Goal: Information Seeking & Learning: Understand process/instructions

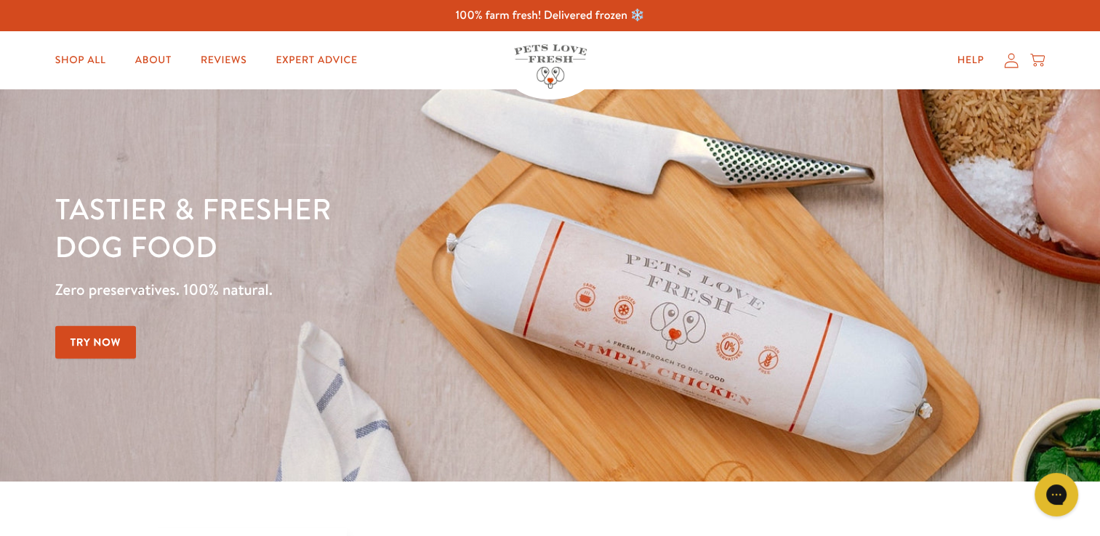
click at [113, 340] on link "Try Now" at bounding box center [95, 342] width 81 height 33
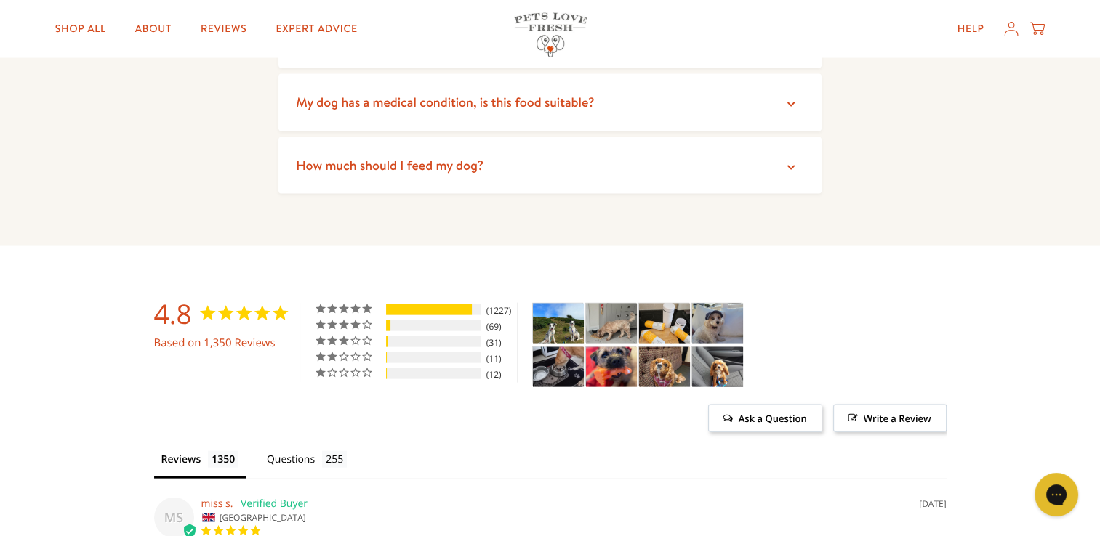
scroll to position [3052, 0]
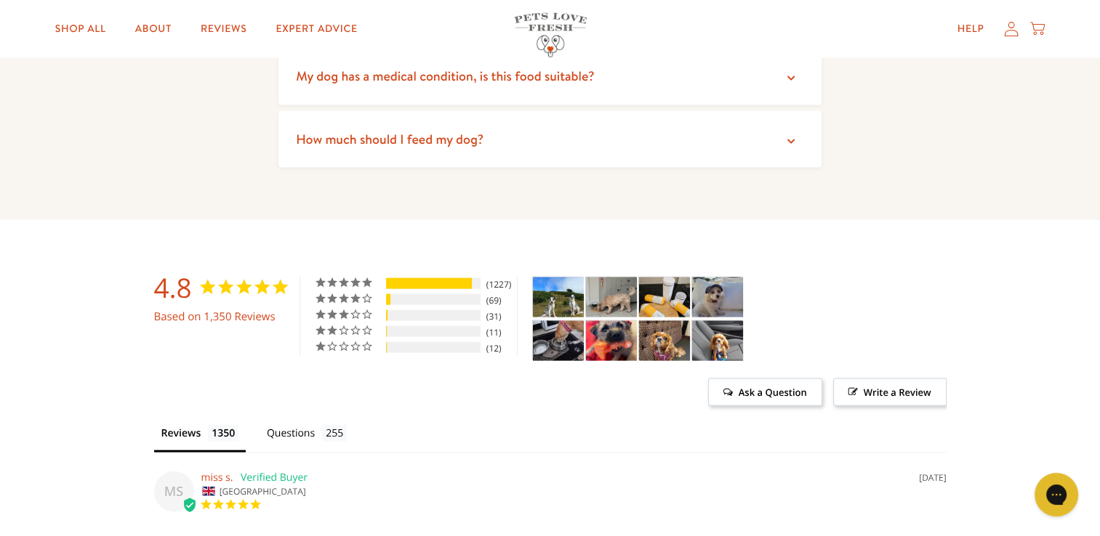
click at [786, 139] on icon at bounding box center [790, 141] width 15 height 15
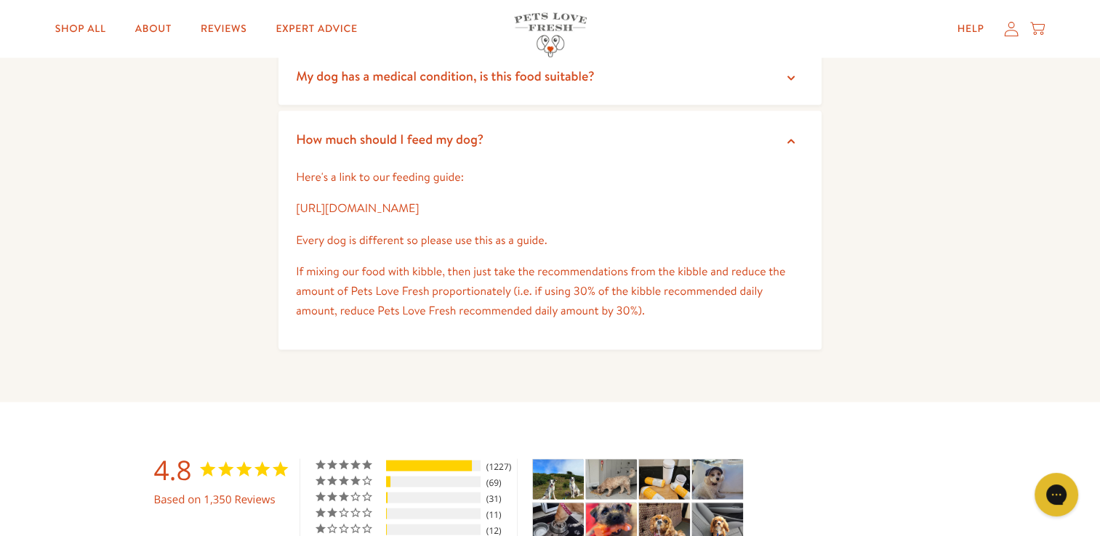
click at [397, 211] on link "[URL][DOMAIN_NAME]" at bounding box center [357, 209] width 123 height 16
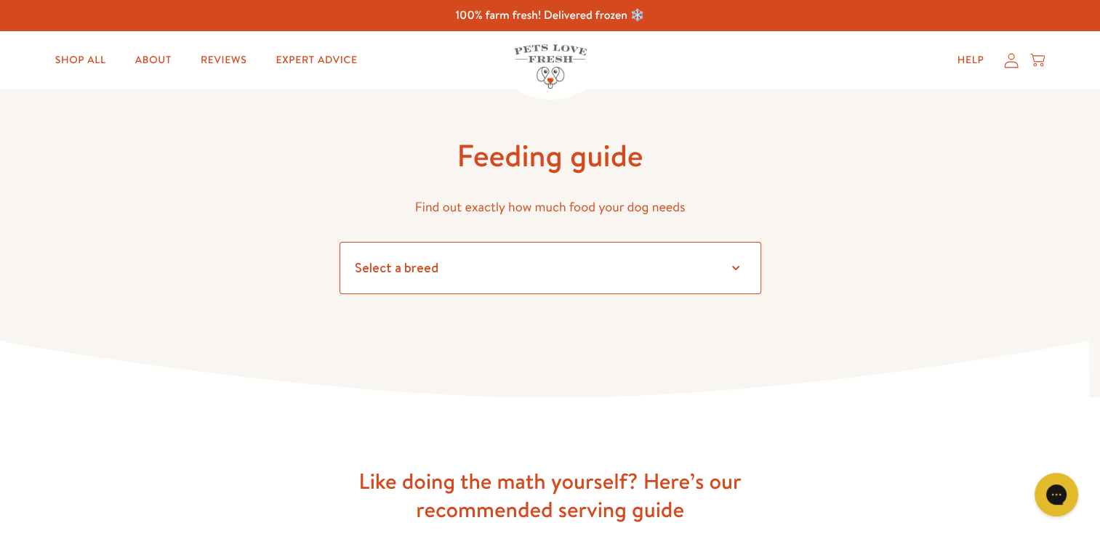
click at [730, 268] on select "Select a breed Affenpinscher Afghan hound Airedale terrier Akita Alaskan Malamu…" at bounding box center [550, 268] width 422 height 52
select select "6"
click at [339, 242] on select "Select a breed Affenpinscher Afghan hound Airedale terrier Akita Alaskan Malamu…" at bounding box center [550, 268] width 422 height 52
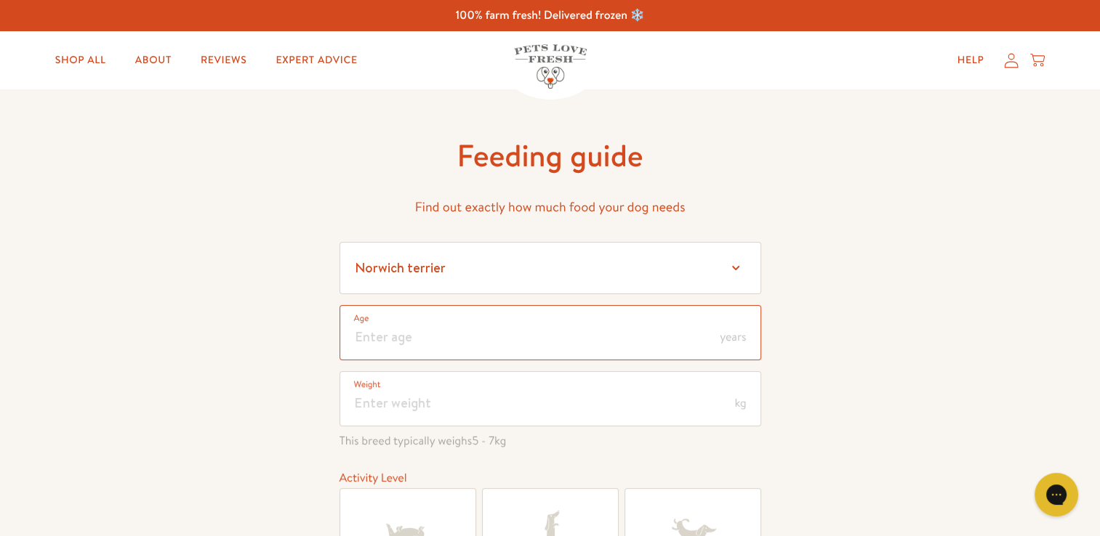
click at [424, 336] on input "number" at bounding box center [550, 332] width 422 height 55
type input "13"
click at [403, 398] on input "number" at bounding box center [550, 398] width 422 height 55
click at [406, 387] on input "number" at bounding box center [550, 398] width 422 height 55
type input "5"
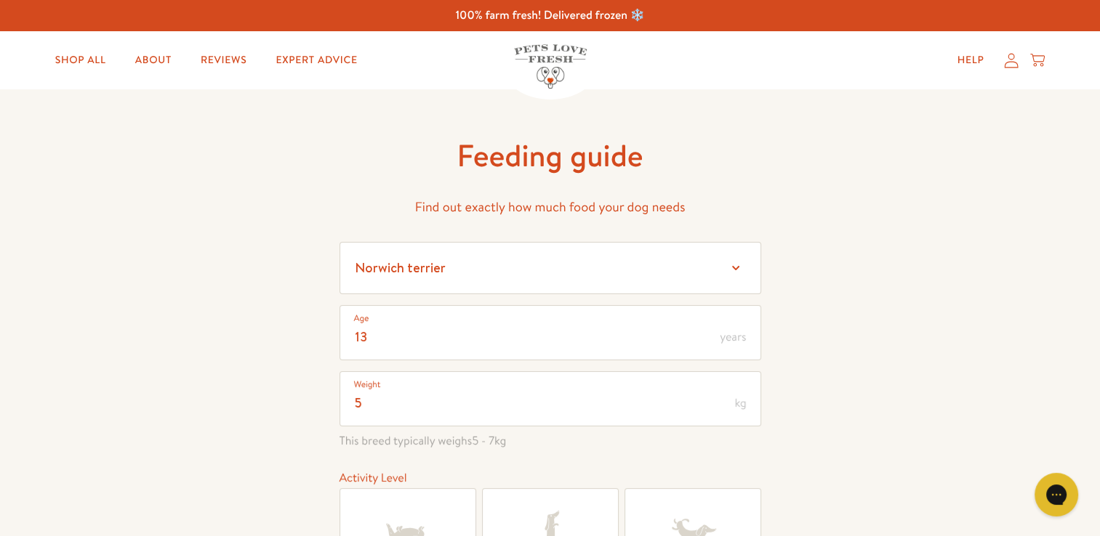
click at [743, 406] on span "kg" at bounding box center [740, 404] width 12 height 12
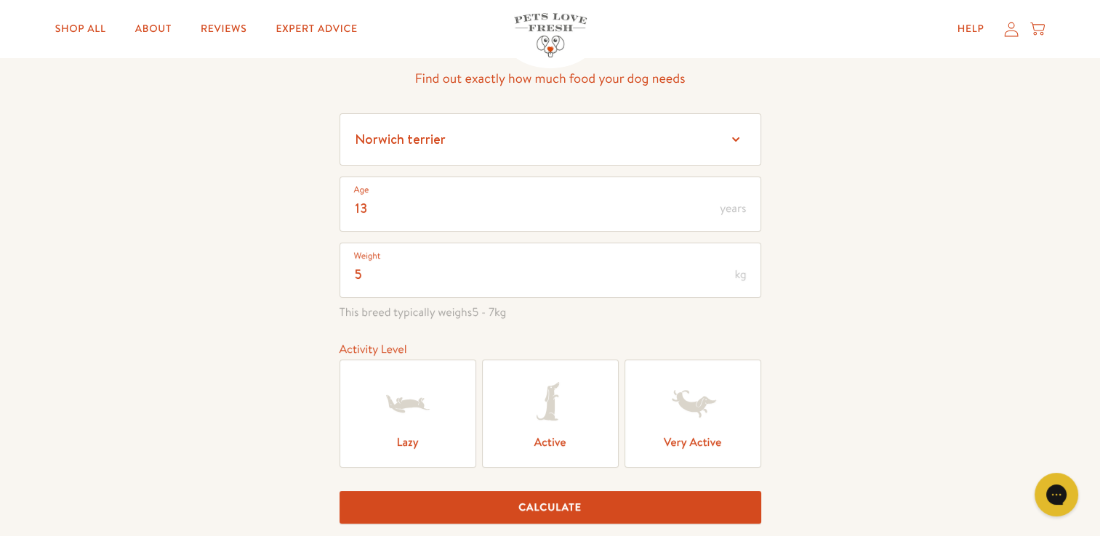
scroll to position [145, 0]
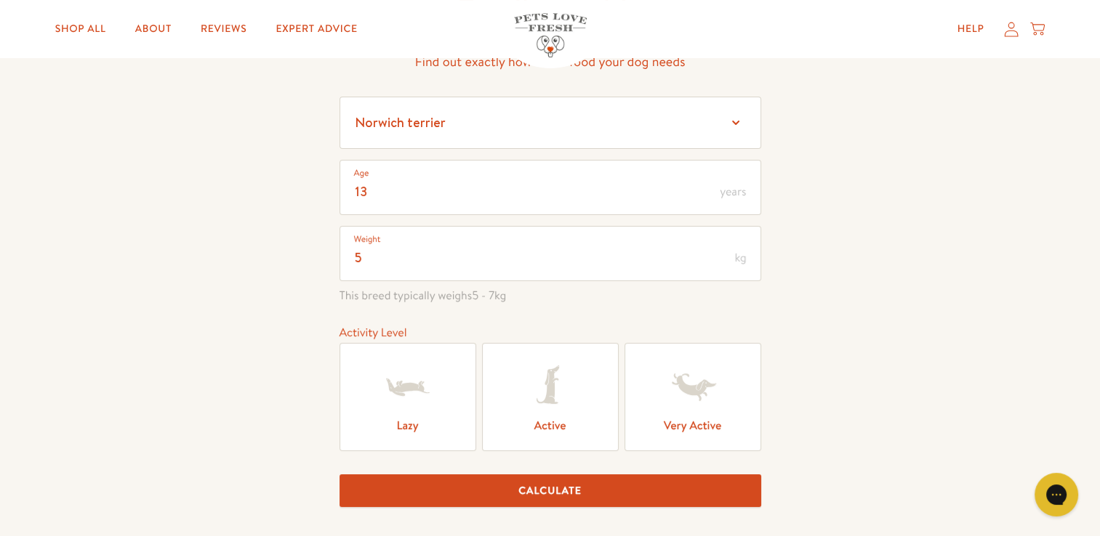
click at [401, 424] on label "Lazy" at bounding box center [407, 397] width 137 height 108
click at [0, 0] on input "Lazy" at bounding box center [0, 0] width 0 height 0
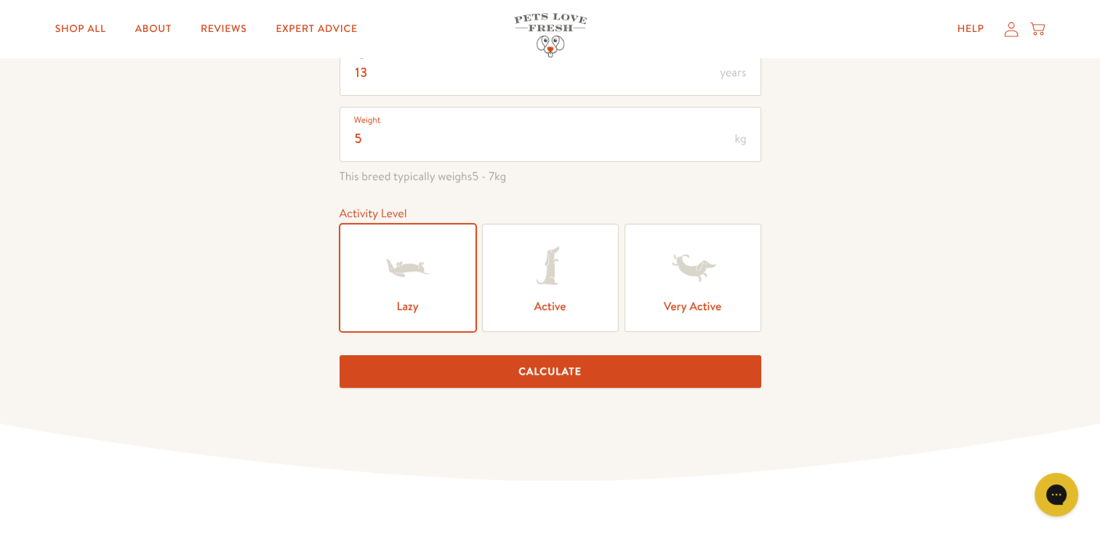
scroll to position [291, 0]
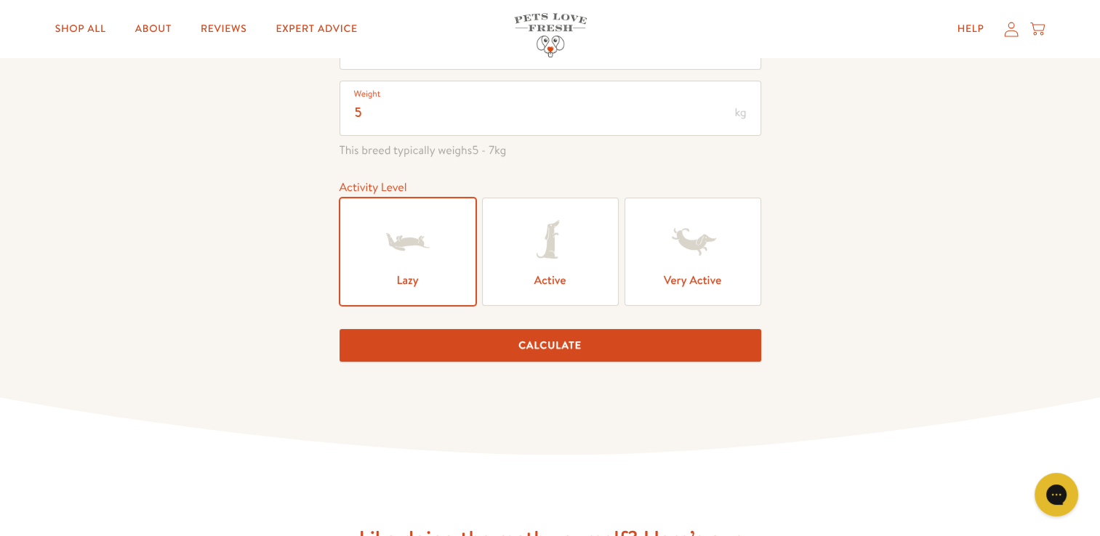
click at [545, 338] on button "Calculate" at bounding box center [550, 345] width 422 height 33
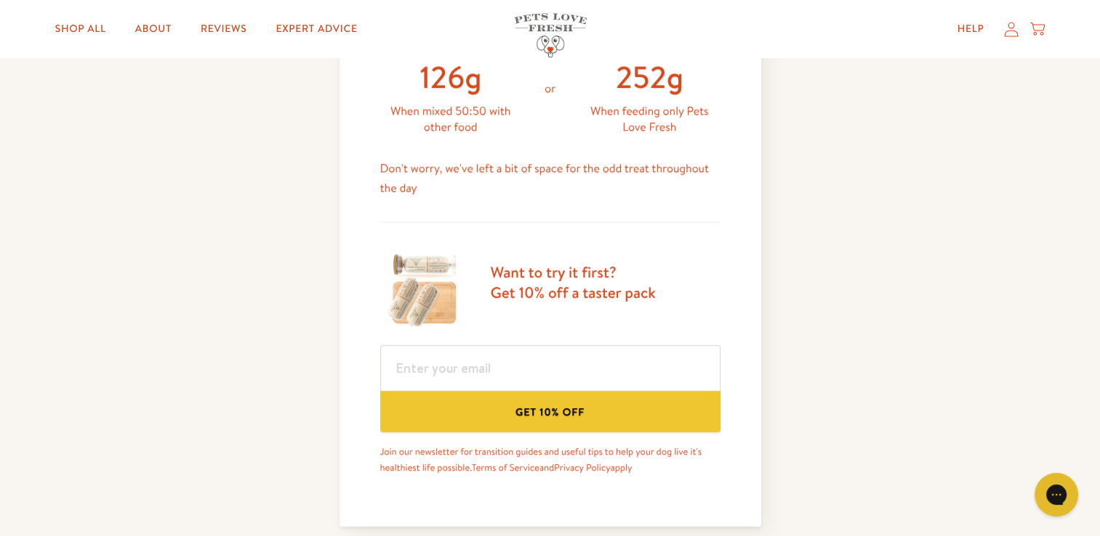
scroll to position [751, 0]
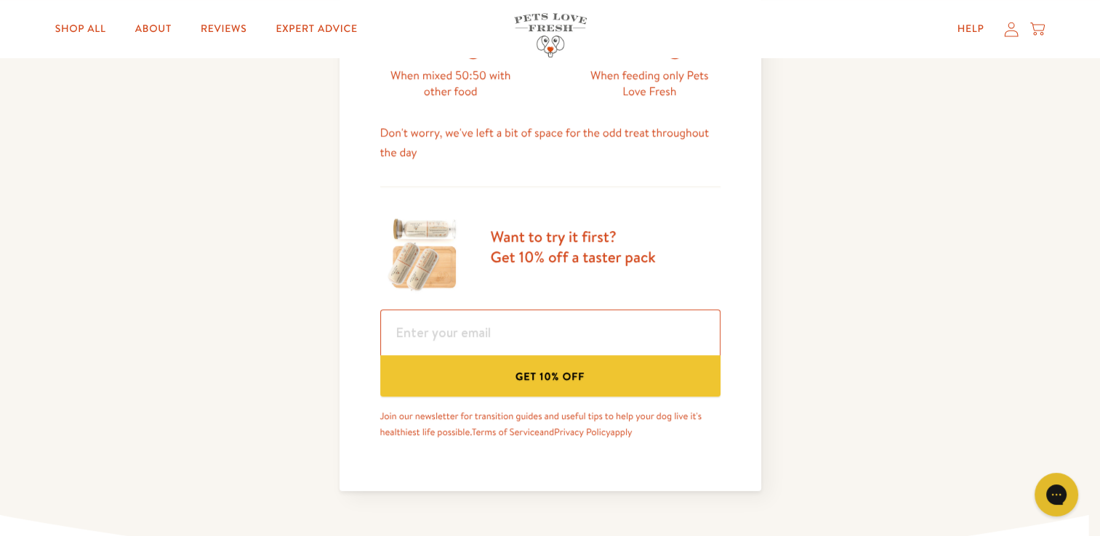
click at [509, 331] on input "email" at bounding box center [550, 333] width 340 height 46
type input "K"
type input "kjdoves1@"
